Goal: Obtain resource: Obtain resource

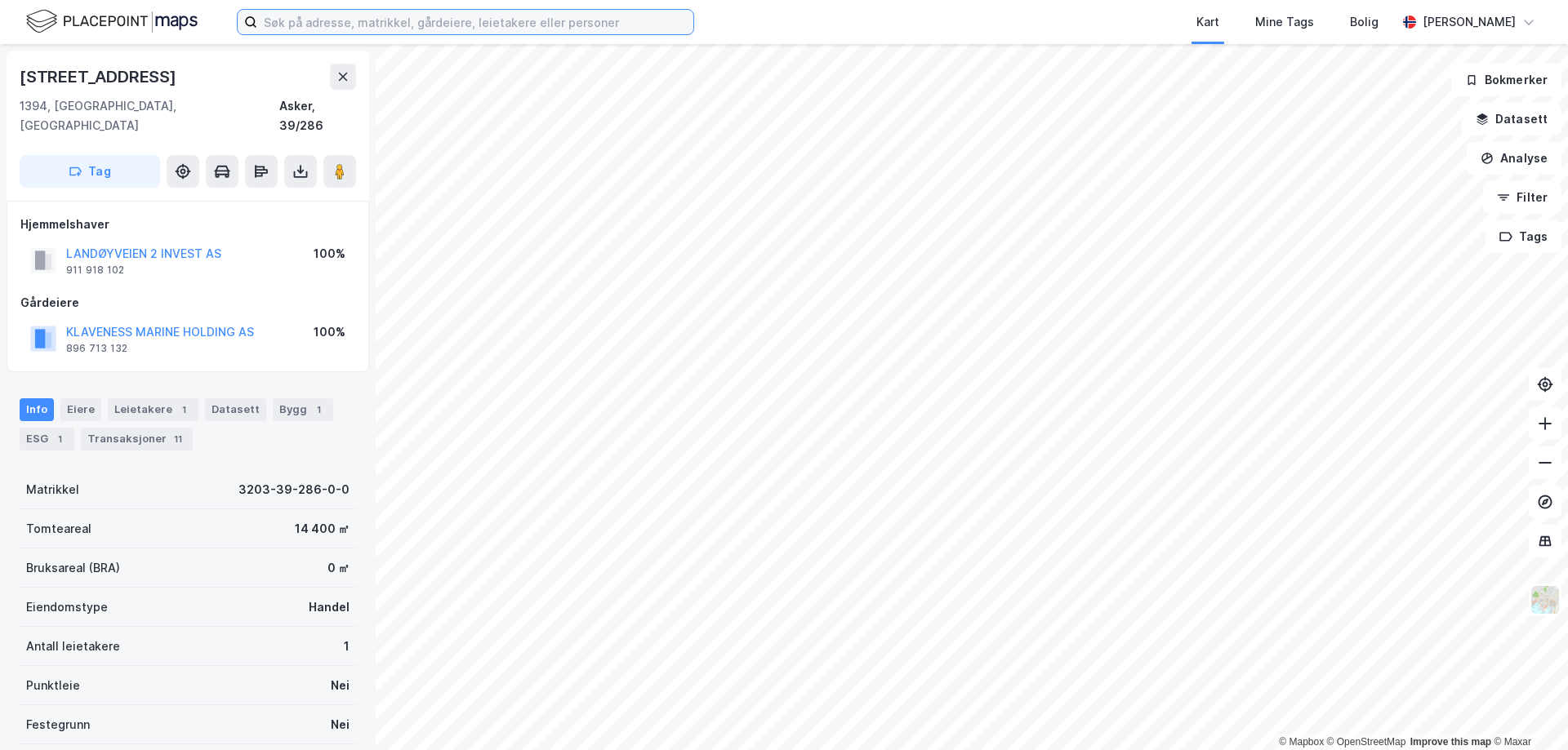
click at [397, 18] on input at bounding box center [475, 22] width 436 height 25
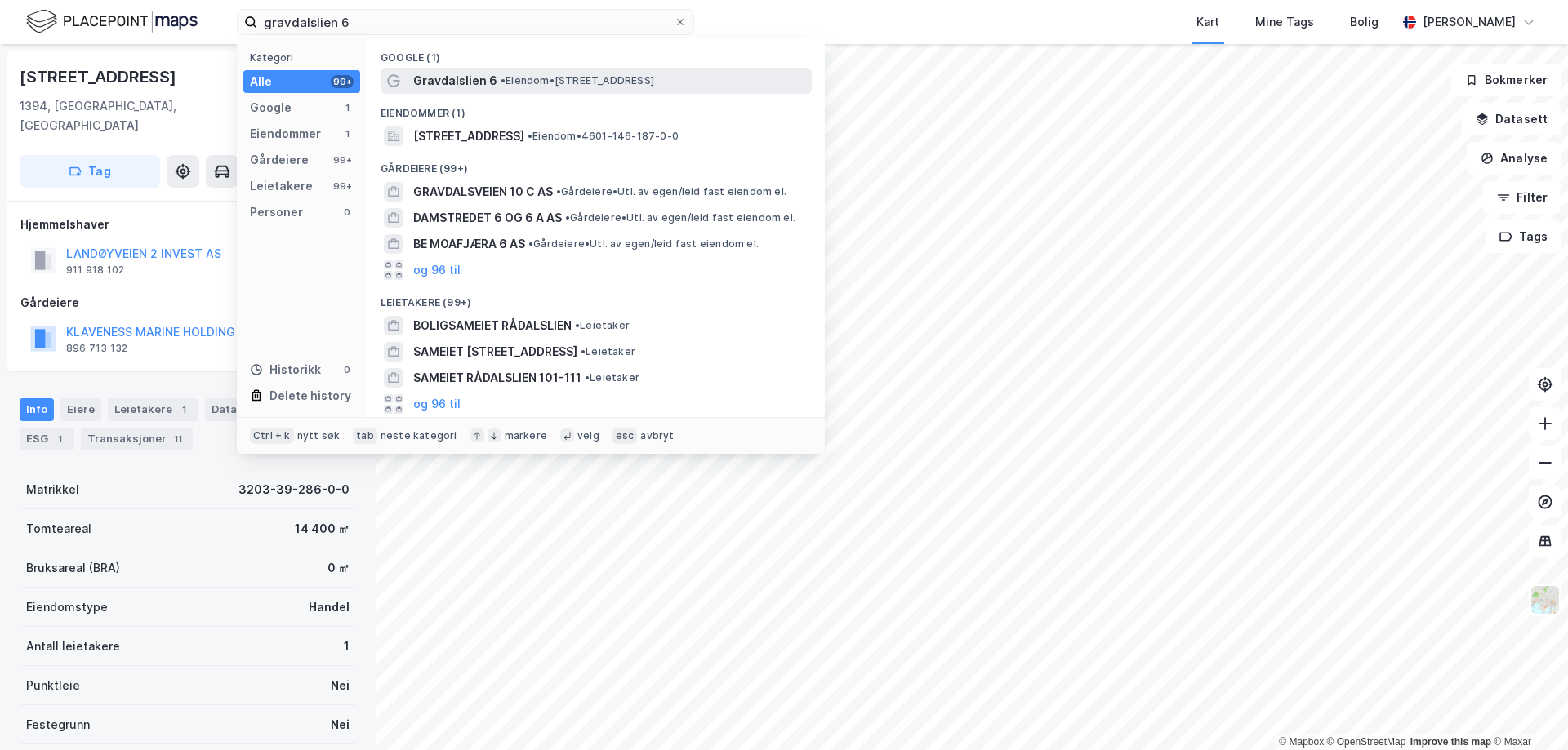
click at [463, 73] on span "Gravdalslien 6" at bounding box center [455, 81] width 84 height 20
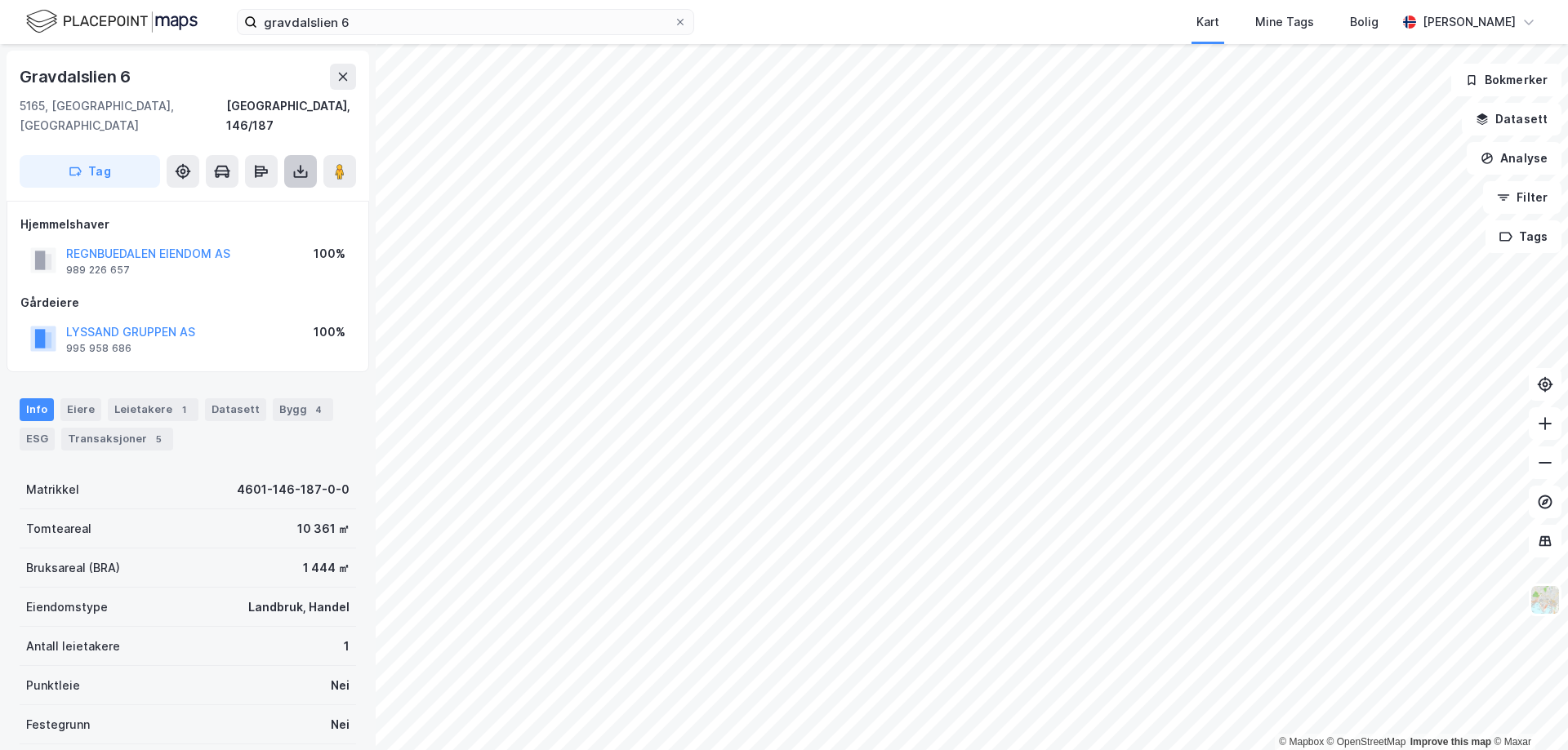
click at [304, 171] on icon at bounding box center [301, 174] width 14 height 7
click at [256, 198] on div "Last ned grunnbok" at bounding box center [219, 204] width 95 height 13
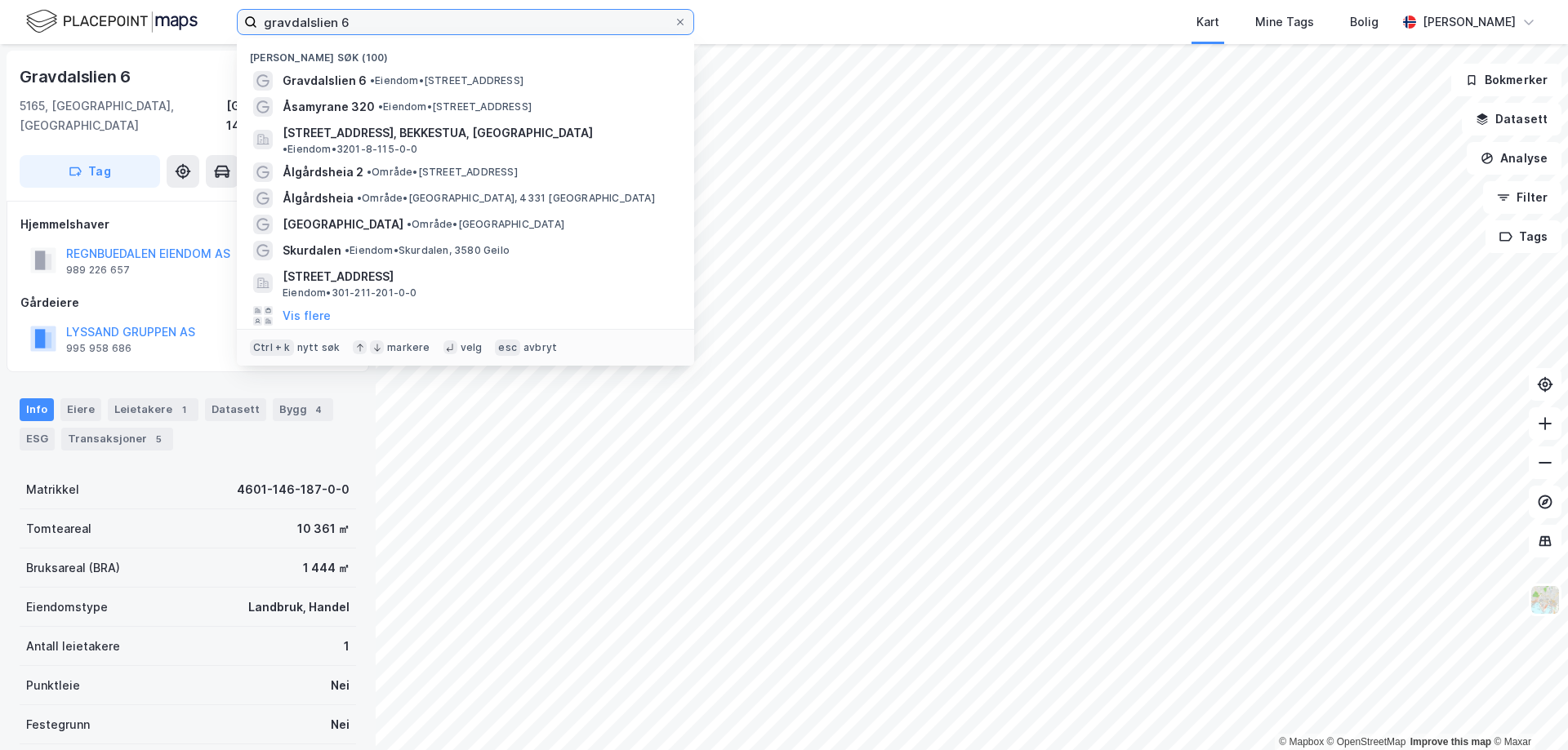
click at [584, 17] on input "gravdalslien 6" at bounding box center [465, 22] width 416 height 25
type input "åsamyrane 320"
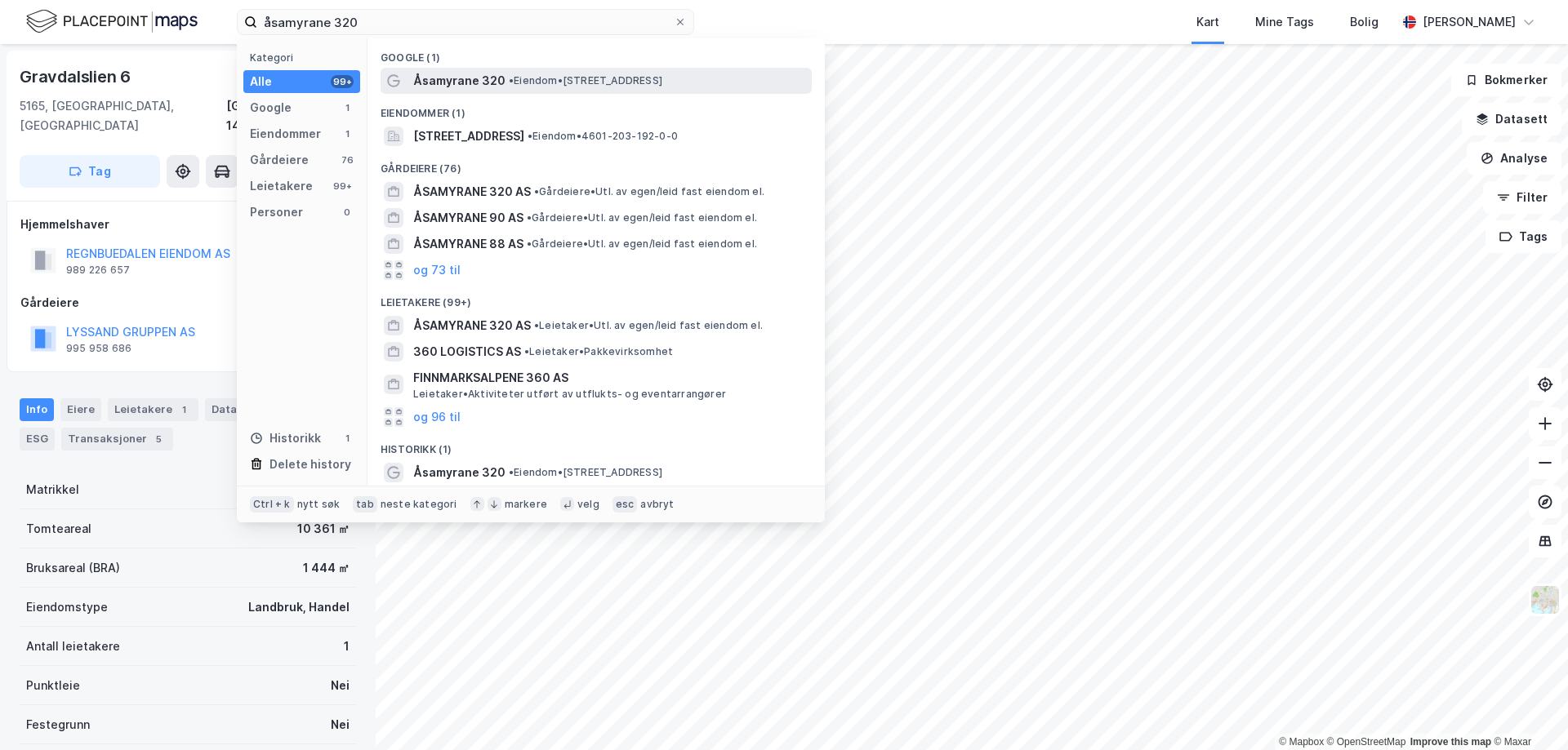
click at [529, 82] on span "• Eiendom • [STREET_ADDRESS]" at bounding box center [585, 80] width 153 height 13
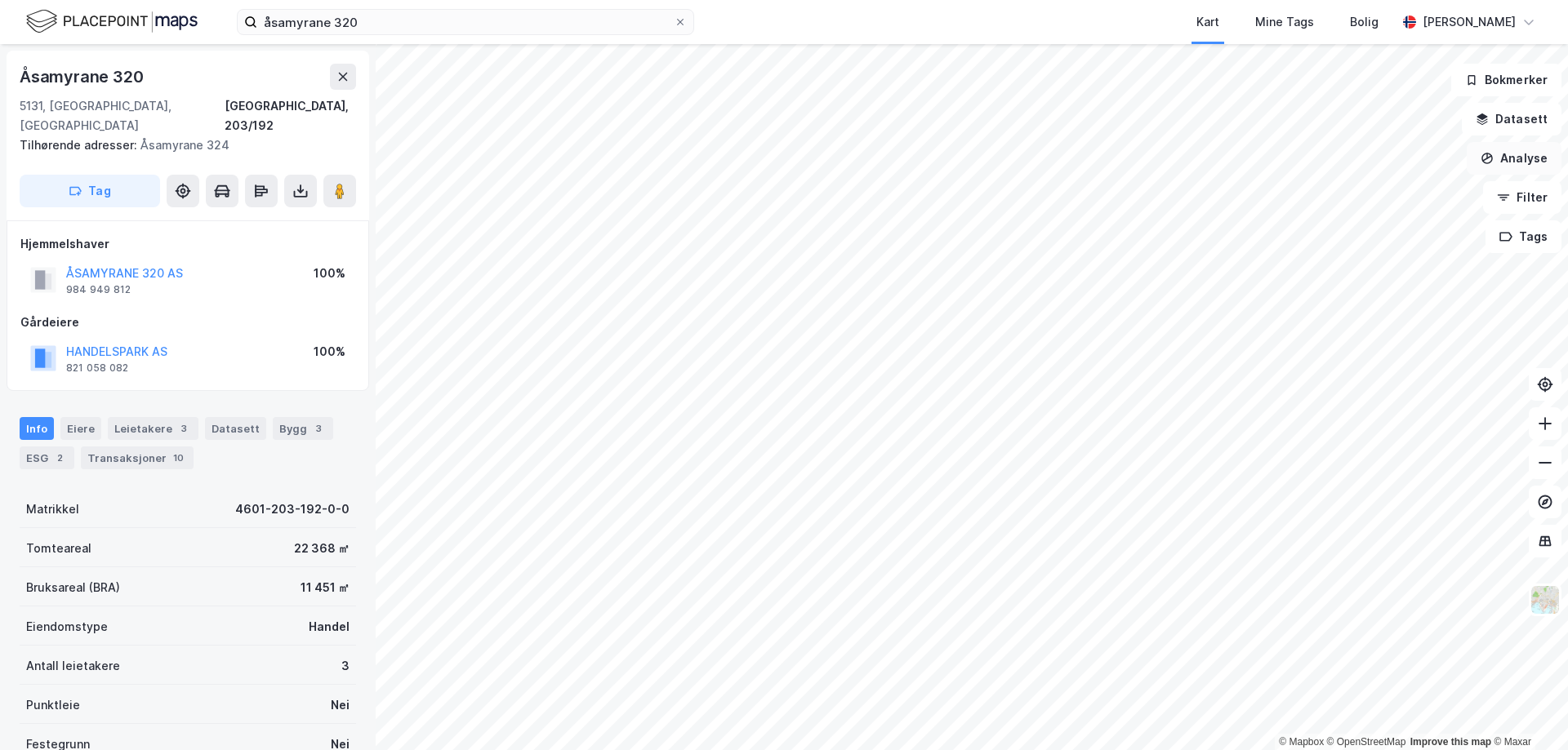
click at [1527, 148] on button "Analyse" at bounding box center [1515, 158] width 95 height 33
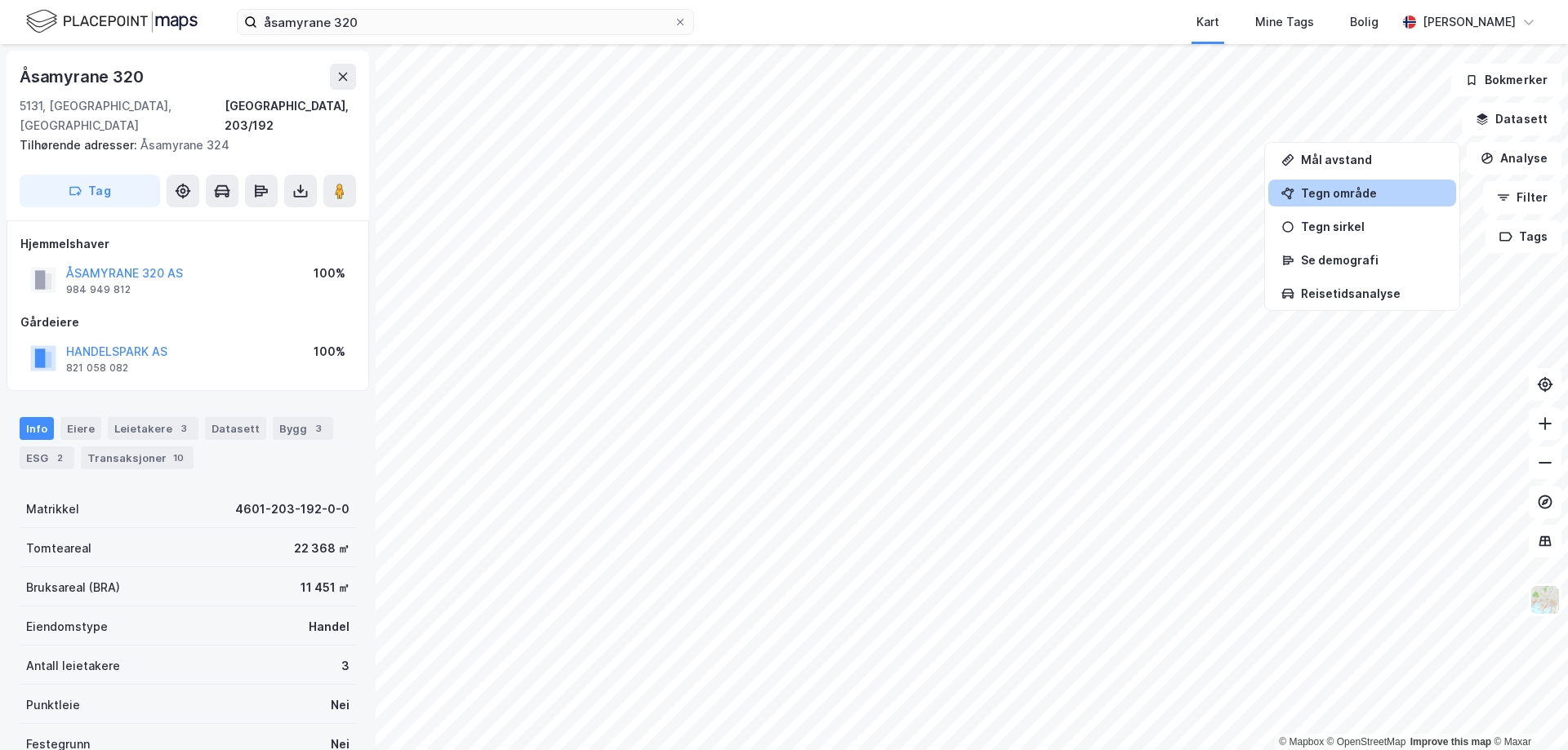
click at [1329, 196] on div "Tegn område" at bounding box center [1372, 193] width 142 height 14
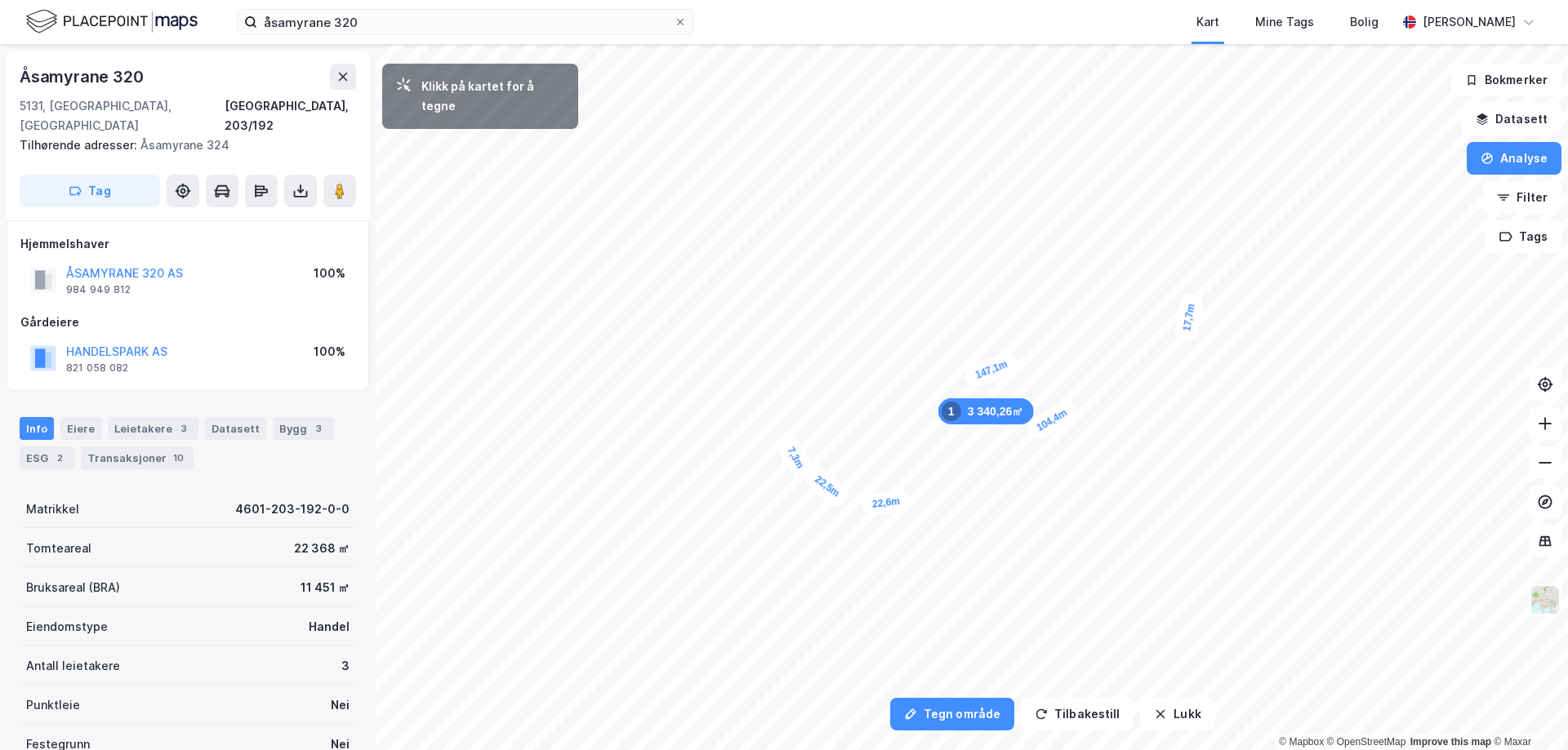
click at [788, 448] on div "7,3m" at bounding box center [795, 458] width 41 height 47
